Goal: Transaction & Acquisition: Purchase product/service

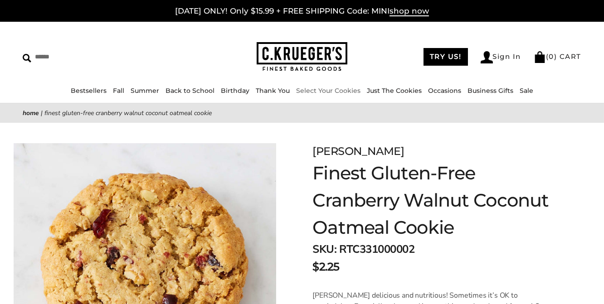
click at [314, 91] on link "Select Your Cookies" at bounding box center [328, 91] width 64 height 8
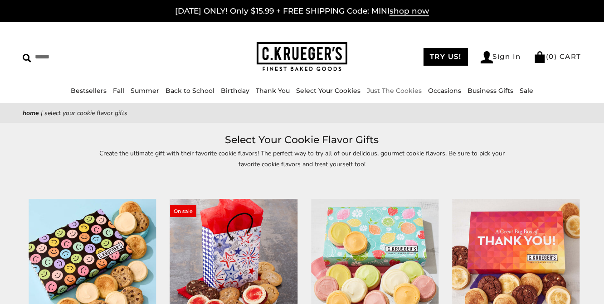
click at [389, 89] on link "Just The Cookies" at bounding box center [394, 91] width 55 height 8
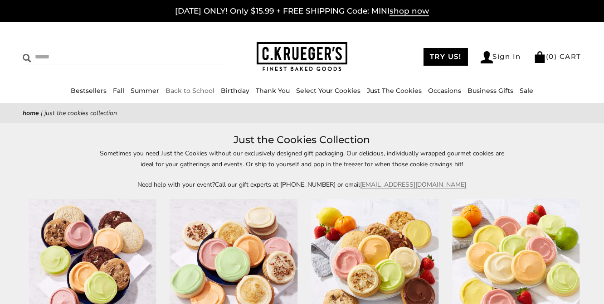
click at [53, 54] on input "Search" at bounding box center [87, 57] width 129 height 14
type input "**********"
click at [197, 50] on input "******" at bounding box center [209, 56] width 25 height 12
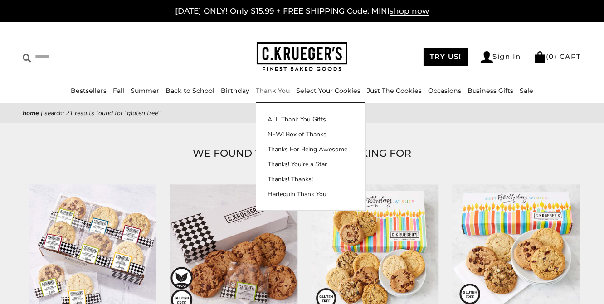
click at [50, 56] on input "Search" at bounding box center [87, 57] width 129 height 14
type input "**********"
click at [197, 50] on input "******" at bounding box center [209, 56] width 25 height 12
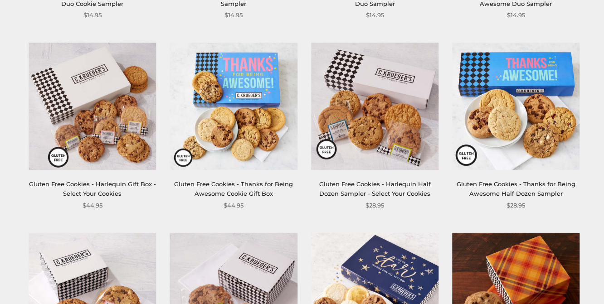
scroll to position [715, 0]
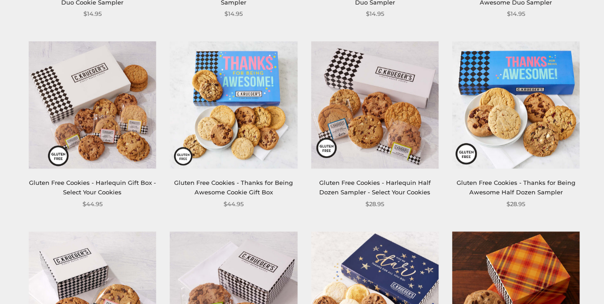
click at [344, 186] on link "Gluten Free Cookies - Harlequin Half Dozen Sampler - Select Your Cookies" at bounding box center [375, 187] width 112 height 17
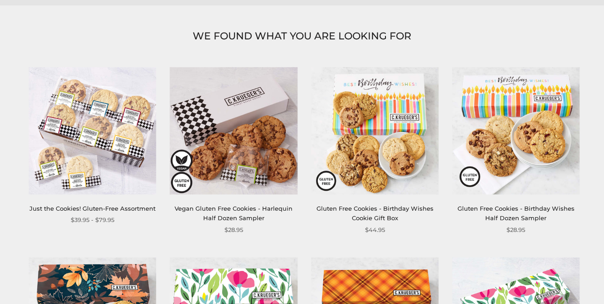
scroll to position [143, 0]
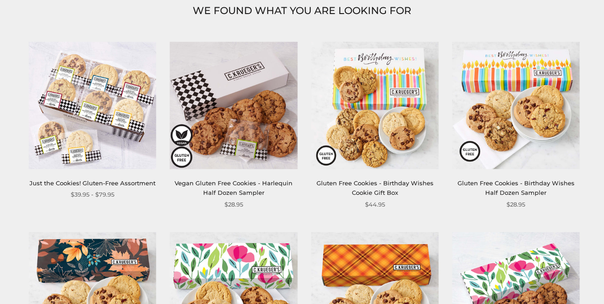
click at [113, 182] on link "Just the Cookies! Gluten-Free Assortment" at bounding box center [92, 183] width 126 height 7
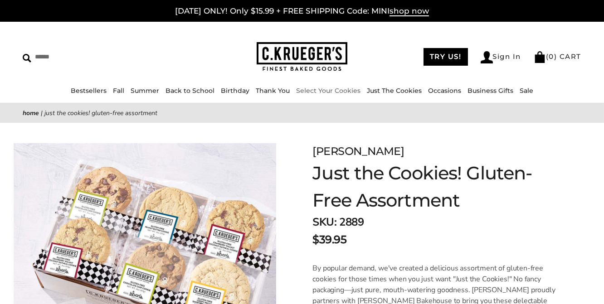
click at [311, 88] on link "Select Your Cookies" at bounding box center [328, 91] width 64 height 8
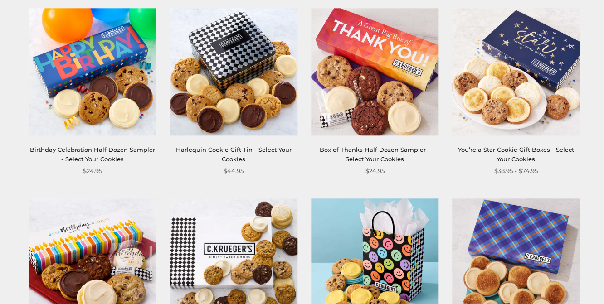
scroll to position [715, 0]
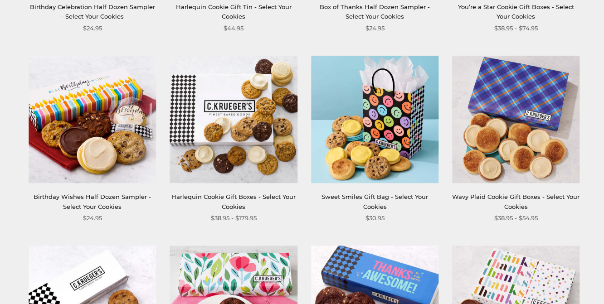
click at [258, 150] on img at bounding box center [234, 120] width 128 height 128
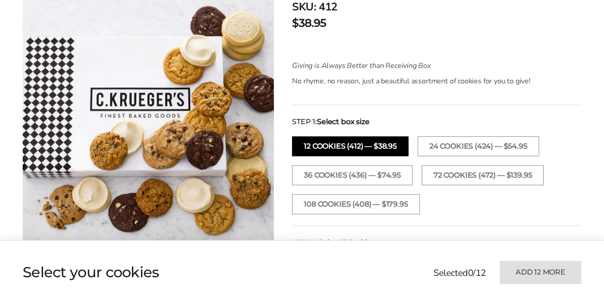
scroll to position [238, 0]
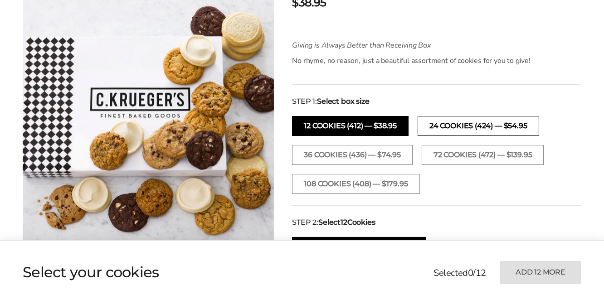
click at [524, 132] on button "24 Cookies (424) — $54.95" at bounding box center [479, 126] width 122 height 20
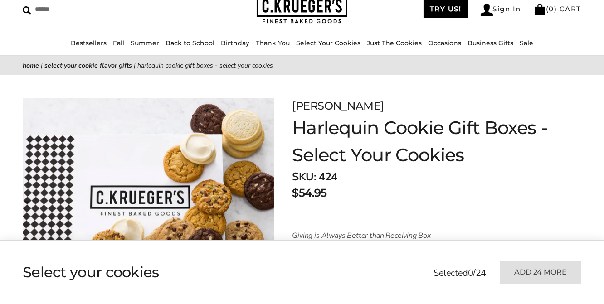
scroll to position [0, 0]
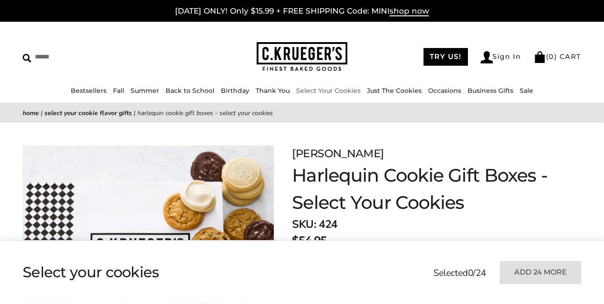
click at [343, 88] on link "Select Your Cookies" at bounding box center [328, 91] width 64 height 8
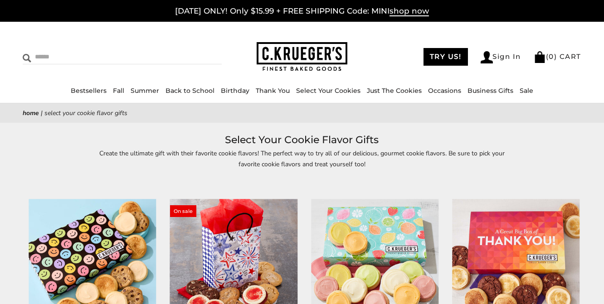
click at [87, 59] on input "Search" at bounding box center [87, 57] width 129 height 14
type input "**********"
click at [205, 54] on input "******" at bounding box center [209, 56] width 25 height 12
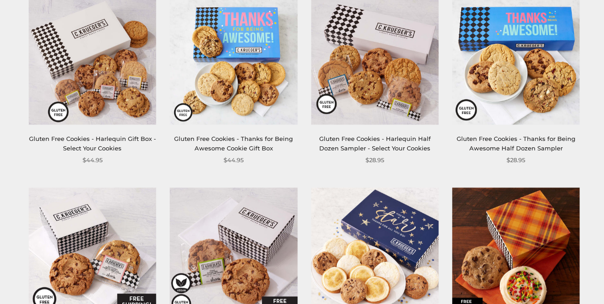
scroll to position [762, 0]
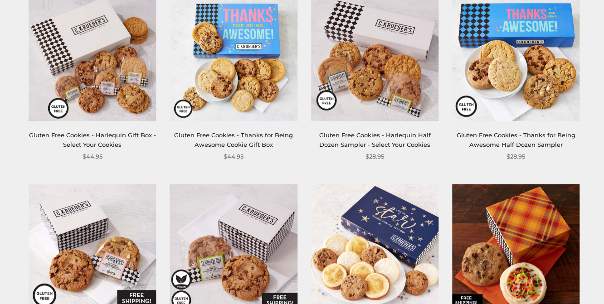
click at [92, 140] on div "Gluten Free Cookies - Harlequin Gift Box - Select Your Cookies" at bounding box center [93, 141] width 128 height 20
click at [96, 125] on div "Gluten Free Cookies - Harlequin Gift Box - Select Your Cookies $44.95" at bounding box center [93, 78] width 128 height 168
click at [96, 107] on img at bounding box center [93, 58] width 128 height 128
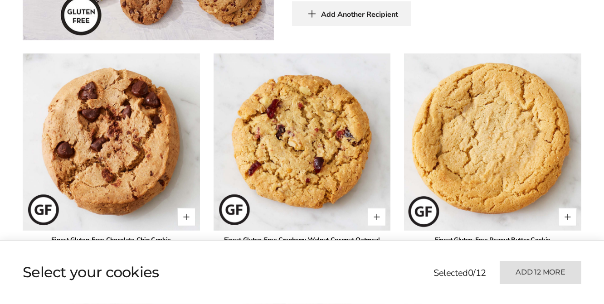
scroll to position [619, 0]
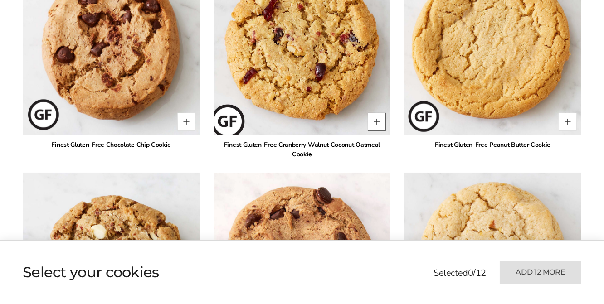
click at [370, 118] on button "Quantity button plus" at bounding box center [377, 122] width 18 height 18
type input "*"
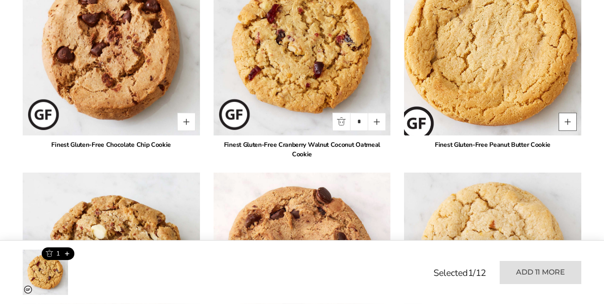
click at [569, 122] on button "Quantity button plus" at bounding box center [568, 122] width 18 height 18
type input "*"
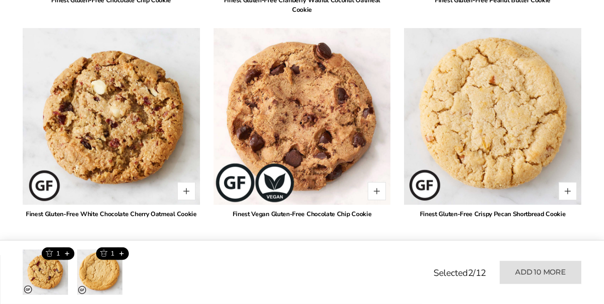
scroll to position [762, 0]
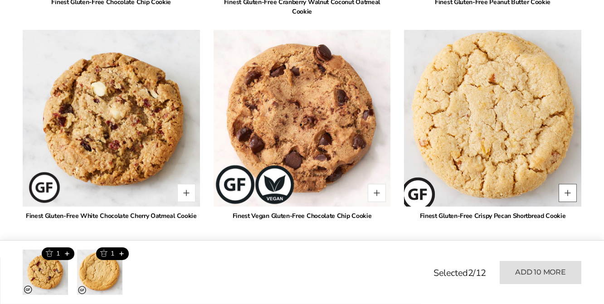
click at [572, 184] on button "Quantity button plus" at bounding box center [568, 193] width 18 height 18
type input "*"
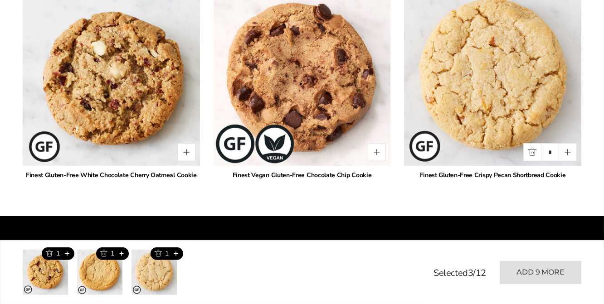
scroll to position [810, 0]
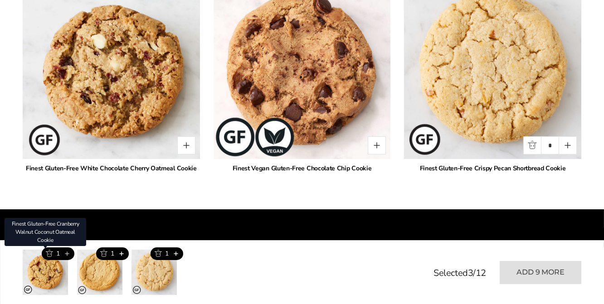
click at [69, 253] on button "Add this product" at bounding box center [66, 254] width 15 height 13
type input "*"
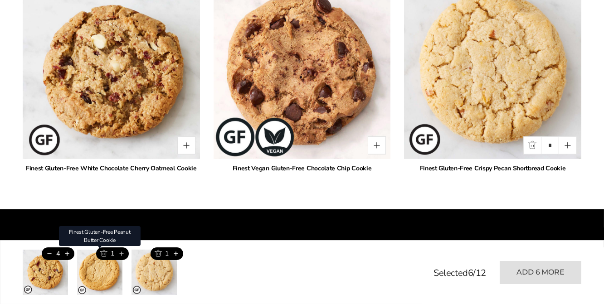
click at [125, 255] on button "Add this product" at bounding box center [121, 254] width 15 height 13
type input "*"
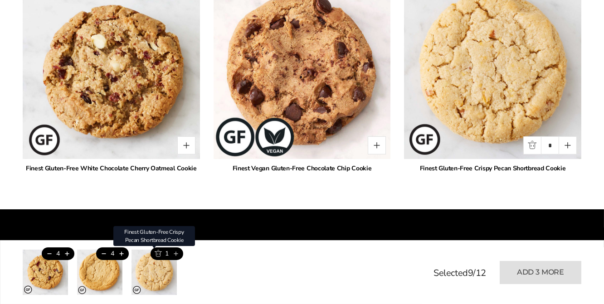
click at [177, 254] on button "Add this product" at bounding box center [175, 254] width 15 height 13
type input "*"
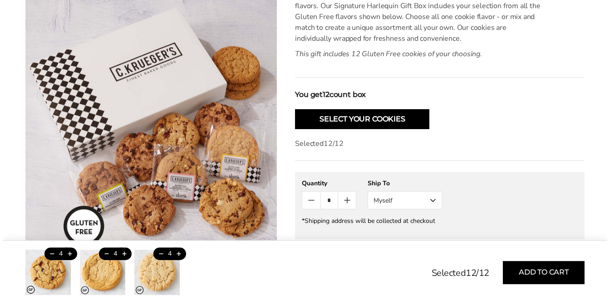
scroll to position [334, 0]
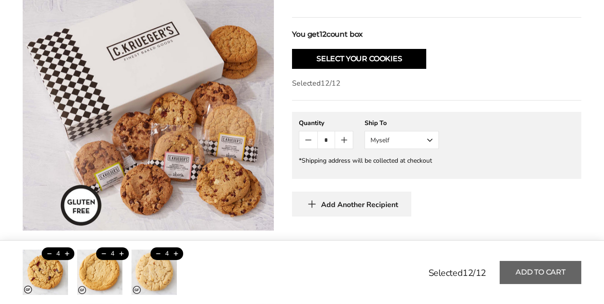
click at [515, 277] on button "Add to cart" at bounding box center [541, 272] width 82 height 23
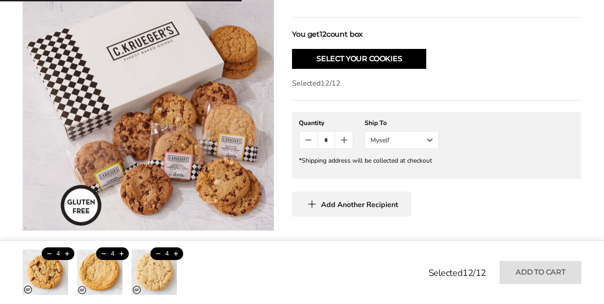
type input "*"
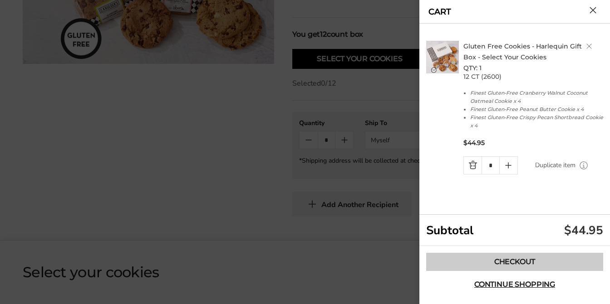
click at [520, 263] on link "Checkout" at bounding box center [514, 262] width 177 height 18
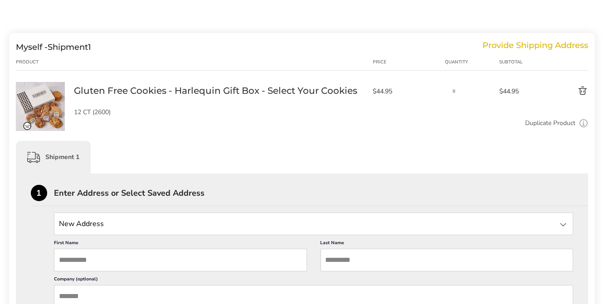
scroll to position [95, 0]
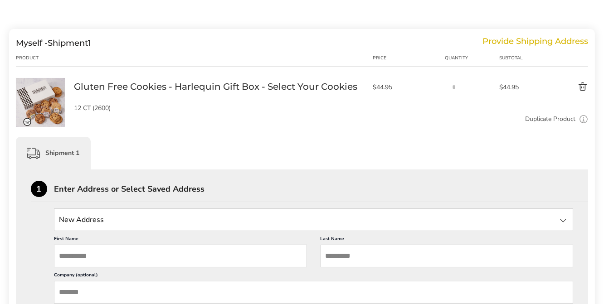
click at [574, 61] on div at bounding box center [564, 57] width 49 height 7
click at [551, 58] on div at bounding box center [564, 57] width 49 height 7
